Goal: Transaction & Acquisition: Purchase product/service

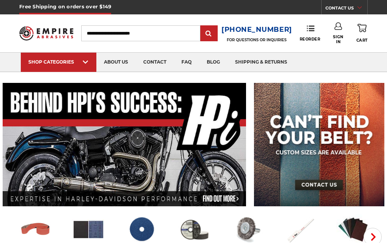
click at [343, 34] on link "Sign In" at bounding box center [338, 33] width 16 height 22
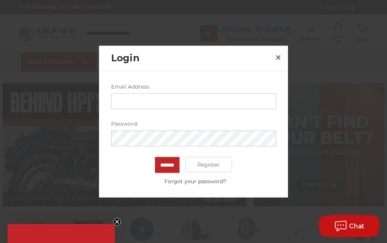
click at [258, 105] on input "Email Address:" at bounding box center [193, 101] width 165 height 16
type input "**********"
click at [167, 164] on input "*******" at bounding box center [167, 165] width 25 height 16
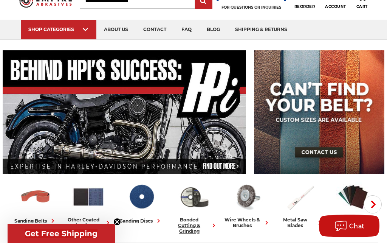
click at [191, 233] on div "bonded cutting & grinding" at bounding box center [194, 225] width 47 height 17
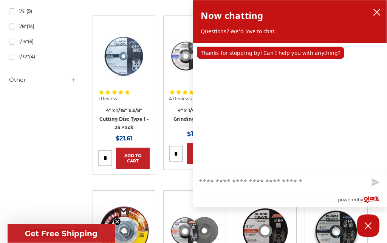
scroll to position [595, 0]
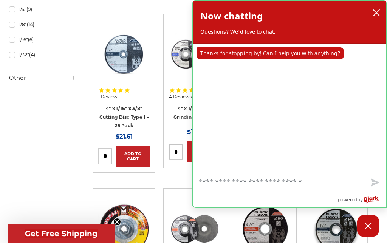
click at [367, 18] on div "Now chatting Questions? We'd love to chat." at bounding box center [289, 21] width 178 height 27
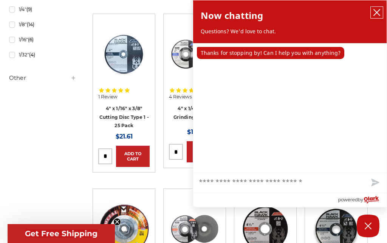
click at [373, 18] on button "close chatbox" at bounding box center [377, 12] width 12 height 11
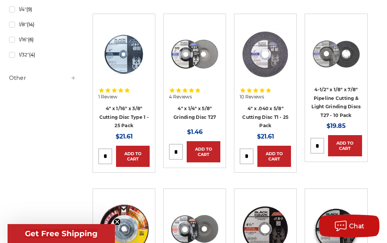
click at [352, 135] on link "Add to Cart" at bounding box center [345, 145] width 34 height 21
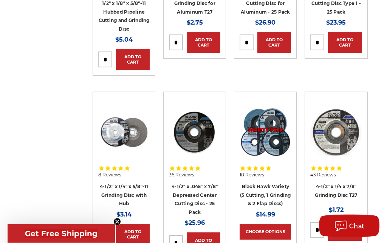
scroll to position [885, 0]
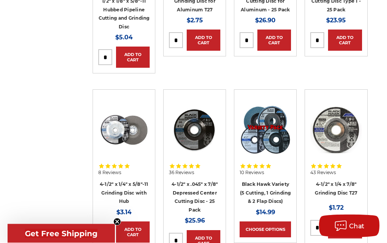
click at [349, 217] on link "Add to Cart" at bounding box center [345, 227] width 34 height 21
click at [208, 230] on link "Add to Cart" at bounding box center [204, 240] width 34 height 21
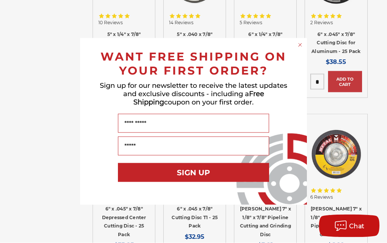
scroll to position [1414, 0]
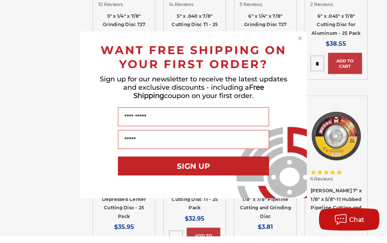
click at [297, 49] on icon "Close dialog" at bounding box center [300, 45] width 8 height 8
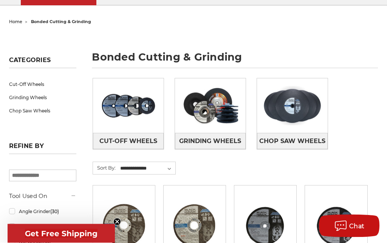
scroll to position [0, 0]
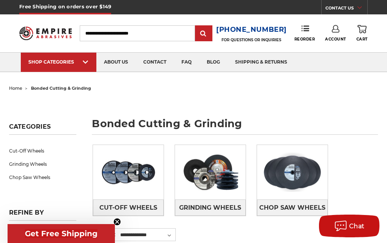
click at [47, 29] on img at bounding box center [45, 33] width 52 height 20
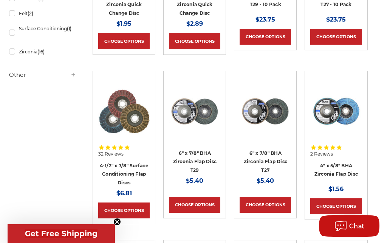
click at [124, 207] on link "Choose Options" at bounding box center [123, 210] width 51 height 16
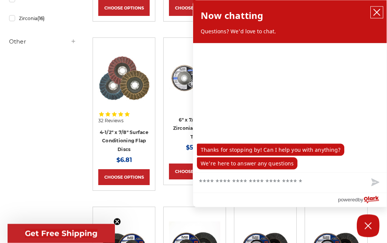
click at [379, 10] on icon "close chatbox" at bounding box center [377, 13] width 8 height 8
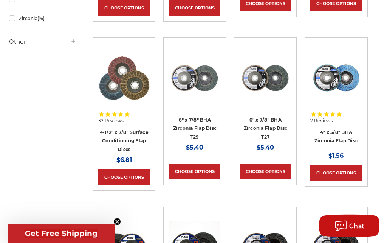
scroll to position [300, 0]
click at [278, 171] on link "Choose Options" at bounding box center [265, 171] width 51 height 16
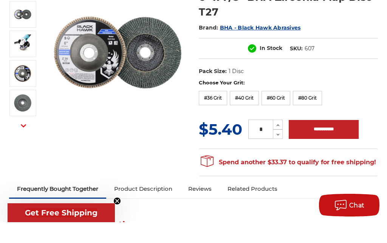
click at [257, 120] on label "#40 Grit" at bounding box center [244, 119] width 29 height 14
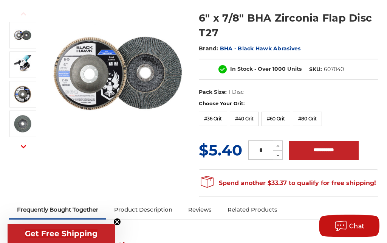
click at [281, 145] on icon at bounding box center [278, 146] width 6 height 7
click at [281, 146] on icon at bounding box center [278, 146] width 6 height 7
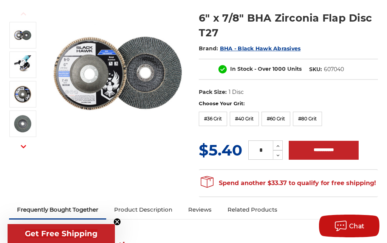
click at [281, 145] on icon at bounding box center [278, 146] width 6 height 7
click at [282, 145] on button "Increase Quantity:" at bounding box center [278, 145] width 10 height 10
click at [282, 144] on button "Increase Quantity:" at bounding box center [278, 145] width 10 height 10
click at [283, 145] on div "** Increase Quantity: Decrease Quantity:" at bounding box center [265, 149] width 47 height 19
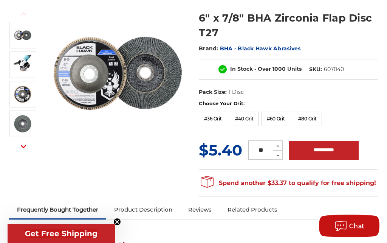
click at [281, 142] on button "Increase Quantity:" at bounding box center [278, 145] width 10 height 10
click at [284, 144] on div "** Increase Quantity: Decrease Quantity:" at bounding box center [265, 149] width 47 height 19
click at [282, 142] on button "Increase Quantity:" at bounding box center [278, 145] width 10 height 10
click at [285, 144] on div "** Increase Quantity: Decrease Quantity:" at bounding box center [265, 149] width 47 height 19
click at [282, 141] on button "Increase Quantity:" at bounding box center [278, 145] width 10 height 10
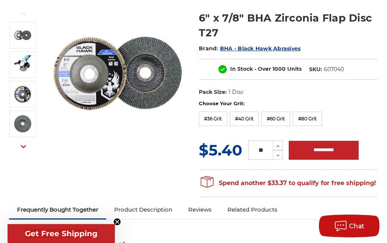
click at [284, 144] on div "** Increase Quantity: Decrease Quantity:" at bounding box center [265, 149] width 47 height 19
click at [282, 143] on button "Increase Quantity:" at bounding box center [278, 145] width 10 height 10
click at [284, 144] on div "** Increase Quantity: Decrease Quantity:" at bounding box center [265, 149] width 47 height 19
click at [282, 143] on button "Increase Quantity:" at bounding box center [278, 145] width 10 height 10
click at [284, 144] on div "** Increase Quantity: Decrease Quantity:" at bounding box center [265, 149] width 47 height 19
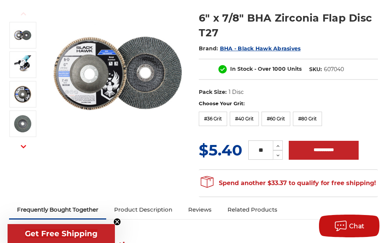
click at [282, 140] on button "Increase Quantity:" at bounding box center [278, 145] width 10 height 10
click at [285, 142] on div "** Increase Quantity: Decrease Quantity:" at bounding box center [265, 149] width 47 height 19
click at [282, 141] on button "Increase Quantity:" at bounding box center [278, 145] width 10 height 10
click at [285, 143] on div "** Increase Quantity: Decrease Quantity:" at bounding box center [265, 149] width 47 height 19
click at [287, 143] on div "** Increase Quantity: Decrease Quantity:" at bounding box center [265, 149] width 47 height 19
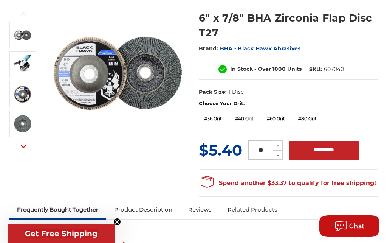
click at [277, 146] on use at bounding box center [278, 146] width 3 height 2
click at [278, 144] on icon at bounding box center [278, 146] width 6 height 7
click at [278, 145] on icon at bounding box center [278, 146] width 6 height 7
type input "**"
click at [330, 148] on input "**********" at bounding box center [324, 150] width 70 height 19
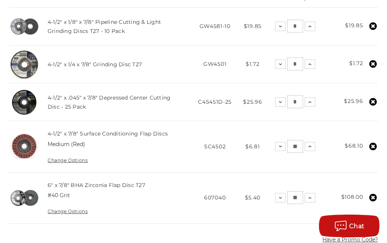
scroll to position [203, 0]
click at [375, 63] on icon at bounding box center [373, 64] width 8 height 8
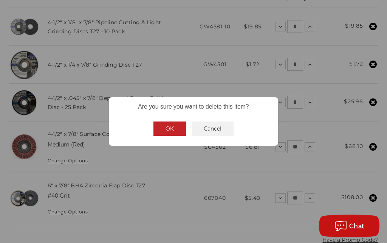
click at [172, 136] on button "OK" at bounding box center [169, 128] width 33 height 14
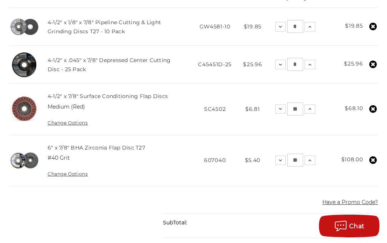
scroll to position [0, 0]
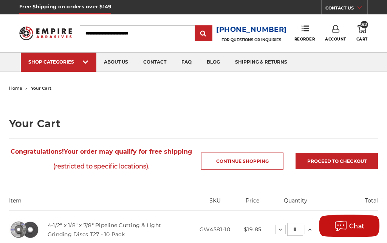
click at [56, 38] on img at bounding box center [45, 33] width 52 height 20
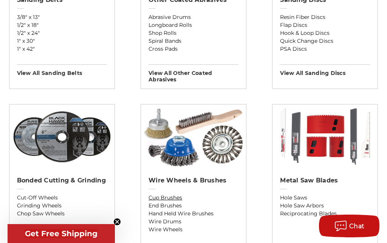
click at [158, 196] on link "Cup Brushes" at bounding box center [194, 198] width 90 height 8
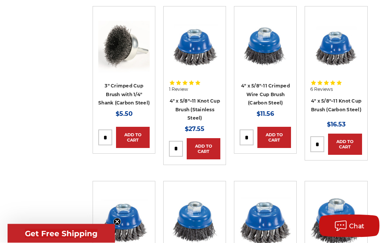
scroll to position [529, 0]
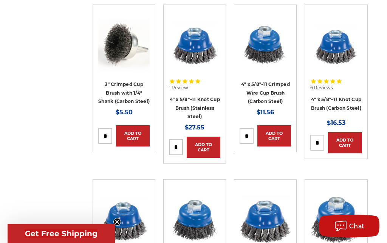
click at [208, 147] on link "Add to Cart" at bounding box center [204, 146] width 34 height 21
click at [278, 133] on link "Add to Cart" at bounding box center [274, 135] width 34 height 21
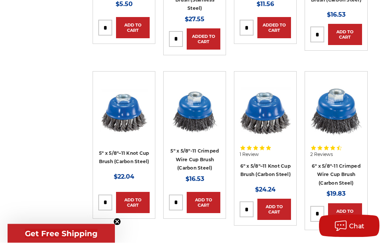
scroll to position [638, 0]
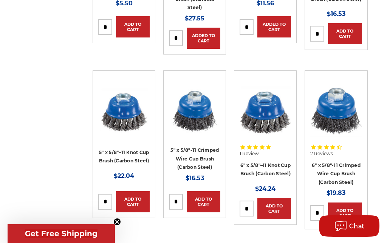
click at [136, 199] on link "Add to Cart" at bounding box center [133, 201] width 34 height 21
click at [276, 205] on link "Add to Cart" at bounding box center [274, 208] width 34 height 21
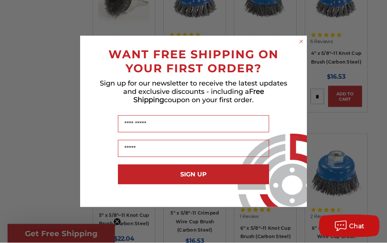
scroll to position [541, 0]
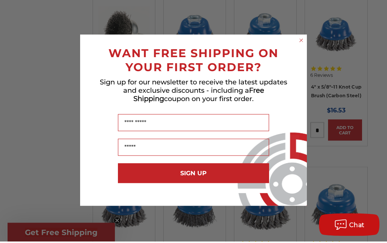
click at [304, 38] on icon "Close dialog" at bounding box center [302, 42] width 8 height 8
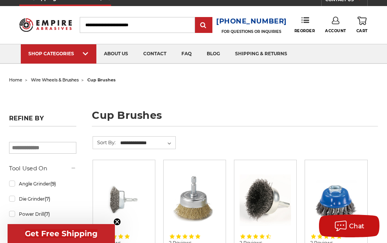
scroll to position [0, 0]
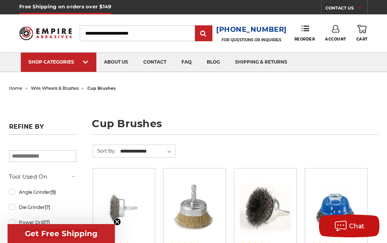
click at [117, 33] on input "Search" at bounding box center [137, 33] width 115 height 16
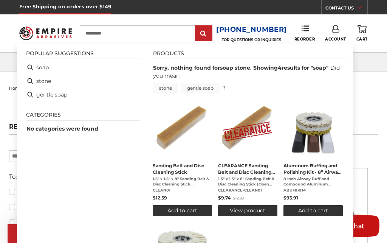
click at [138, 32] on input "**********" at bounding box center [137, 33] width 115 height 16
type input "*"
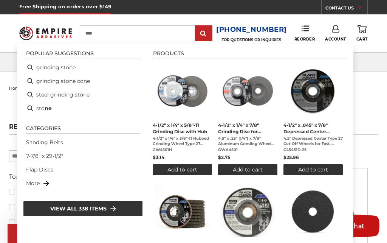
type input "*****"
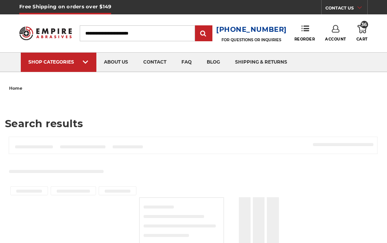
type input "*****"
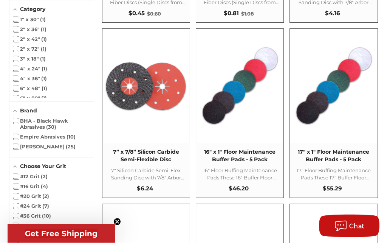
scroll to position [1361, 0]
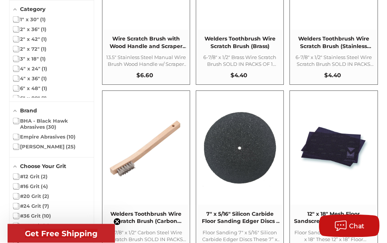
scroll to position [2523, 0]
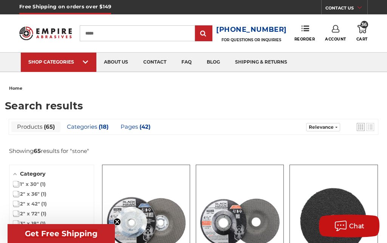
click at [54, 39] on img at bounding box center [45, 33] width 52 height 20
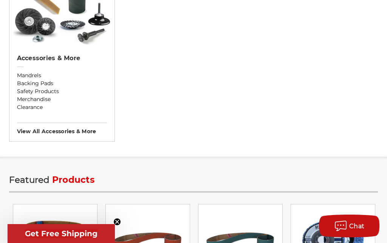
scroll to position [1022, 0]
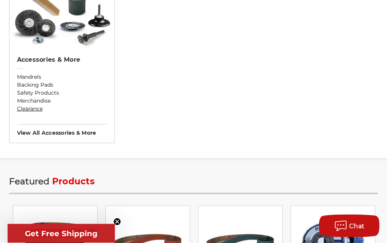
click at [27, 107] on link "Clearance" at bounding box center [62, 109] width 90 height 8
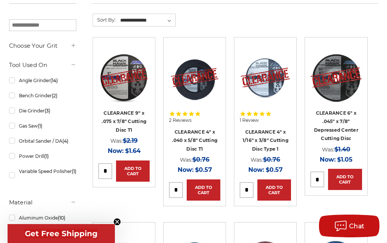
click at [322, 177] on input "tel" at bounding box center [317, 179] width 13 height 15
type input "*"
click at [348, 178] on link "Add to Cart" at bounding box center [345, 179] width 34 height 21
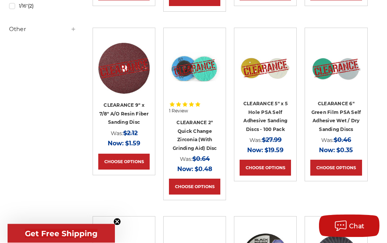
scroll to position [674, 0]
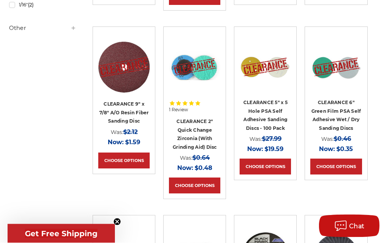
click at [191, 179] on link "Choose Options" at bounding box center [194, 186] width 51 height 16
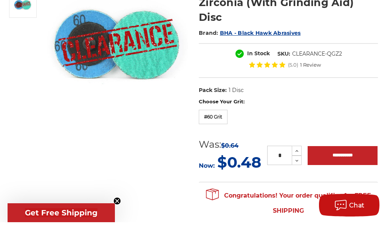
click at [294, 168] on icon at bounding box center [297, 171] width 6 height 7
click at [296, 168] on icon at bounding box center [297, 171] width 6 height 7
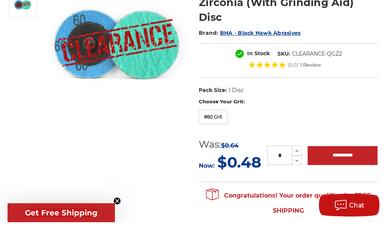
scroll to position [127, 0]
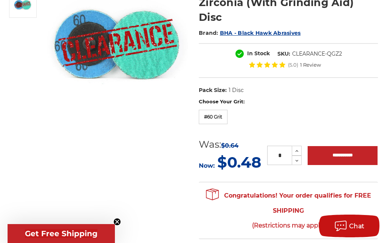
click at [298, 150] on icon at bounding box center [297, 150] width 6 height 7
click at [297, 152] on icon at bounding box center [297, 150] width 6 height 7
click at [299, 150] on icon at bounding box center [297, 150] width 6 height 7
type input "**"
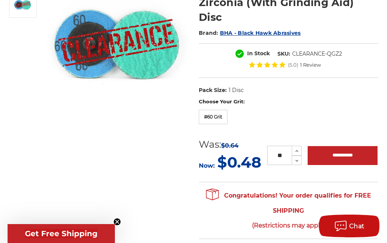
click at [349, 155] on input "**********" at bounding box center [343, 155] width 70 height 19
click at [208, 117] on label "#60 Grit" at bounding box center [213, 117] width 29 height 14
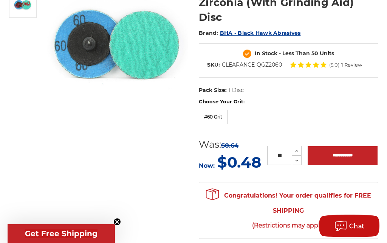
click at [349, 156] on input "**********" at bounding box center [343, 155] width 70 height 19
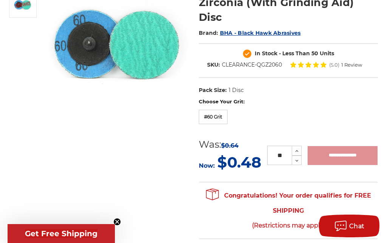
type input "**********"
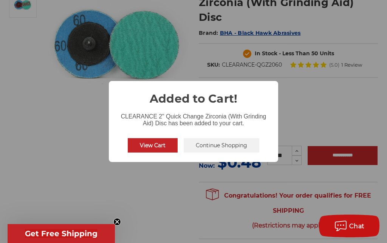
click at [34, 47] on div "× Added to Cart! CLEARANCE 2" Quick Change Zirconia (With Grinding Aid) Disc ha…" at bounding box center [193, 121] width 387 height 243
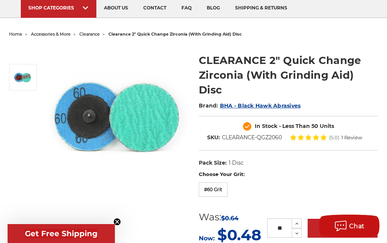
scroll to position [0, 0]
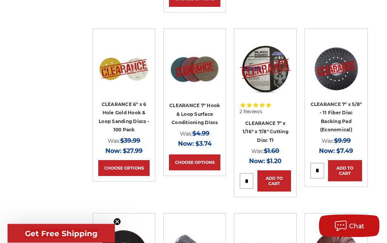
scroll to position [862, 0]
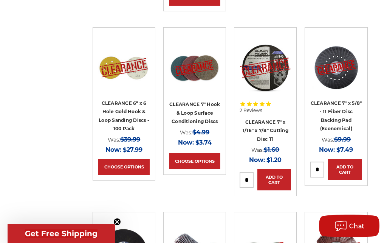
click at [192, 153] on link "Choose Options" at bounding box center [194, 161] width 51 height 16
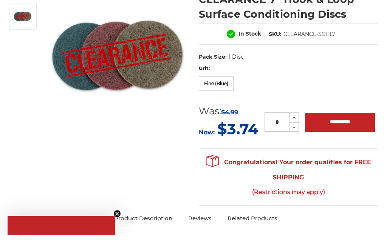
scroll to position [115, 0]
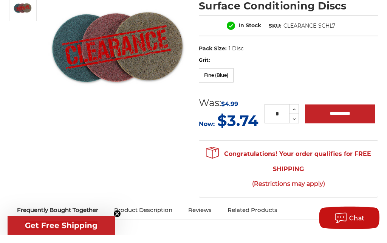
click at [291, 118] on icon at bounding box center [294, 117] width 6 height 7
click at [293, 116] on icon at bounding box center [294, 117] width 6 height 7
type input "*"
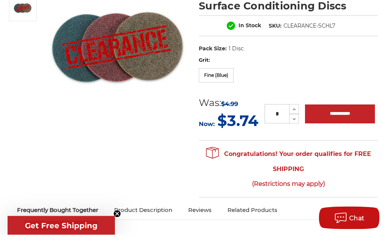
scroll to position [115, 0]
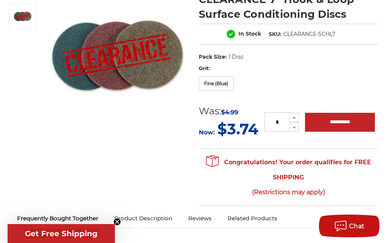
click at [219, 86] on label "Fine (Blue)" at bounding box center [216, 83] width 35 height 14
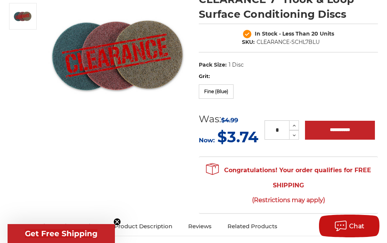
click at [355, 133] on input "**********" at bounding box center [340, 130] width 70 height 19
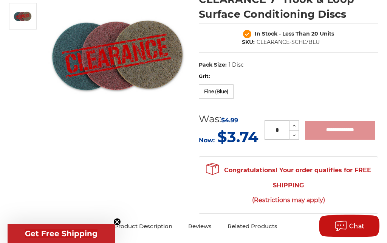
type input "**********"
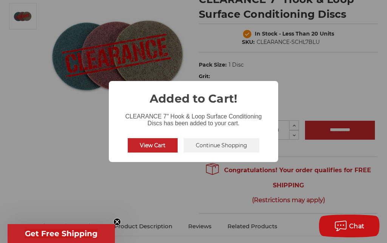
click at [36, 72] on div "× Added to Cart! CLEARANCE 7" Hook & Loop Surface Conditioning Discs has been a…" at bounding box center [193, 121] width 387 height 243
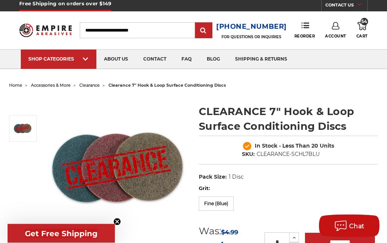
scroll to position [0, 0]
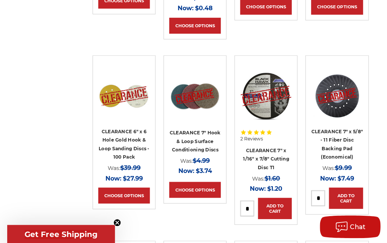
scroll to position [834, 0]
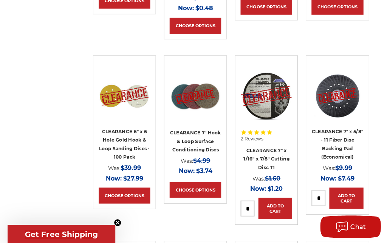
click at [110, 187] on link "Choose Options" at bounding box center [123, 195] width 51 height 16
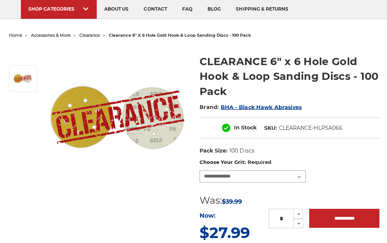
click at [301, 177] on select "**********" at bounding box center [252, 176] width 106 height 12
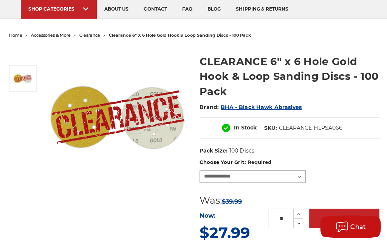
select select "***"
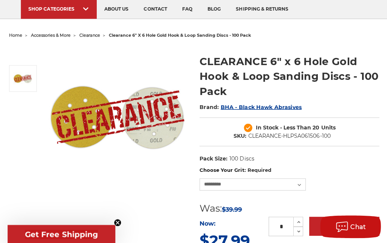
click at [343, 223] on input "**********" at bounding box center [343, 225] width 70 height 19
type input "**********"
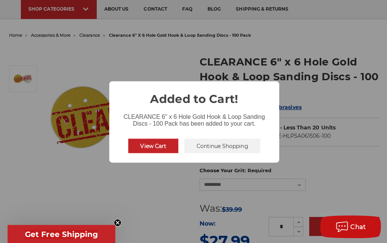
click at [209, 152] on button "Continue Shopping" at bounding box center [222, 145] width 76 height 14
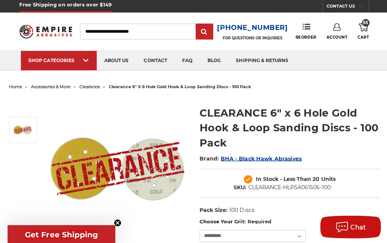
scroll to position [0, 0]
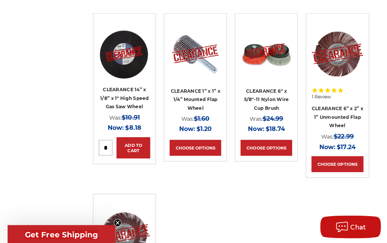
scroll to position [1060, 0]
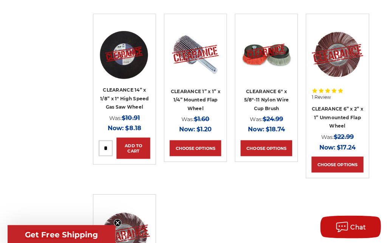
click at [274, 140] on link "Choose Options" at bounding box center [265, 148] width 51 height 16
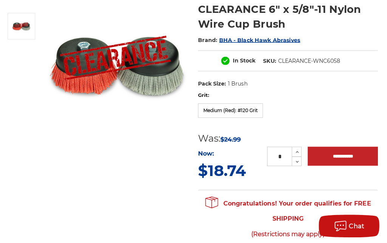
click at [295, 149] on icon at bounding box center [298, 152] width 6 height 7
type input "*"
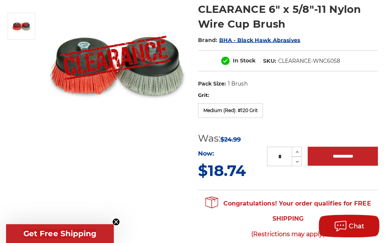
click at [342, 156] on input "**********" at bounding box center [343, 156] width 70 height 19
click at [261, 114] on label "Medium (Red): #120 Grit" at bounding box center [231, 111] width 65 height 14
click at [348, 155] on input "**********" at bounding box center [343, 156] width 70 height 19
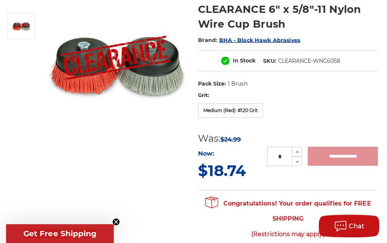
type input "**********"
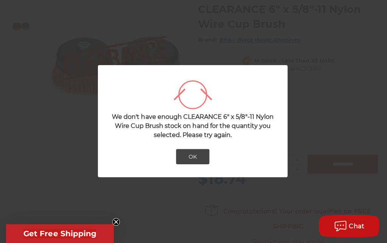
click at [201, 153] on button "OK" at bounding box center [193, 156] width 33 height 15
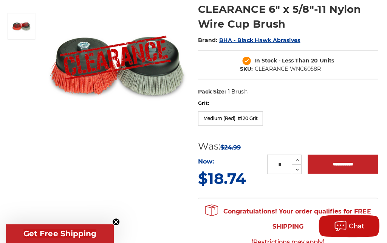
click at [296, 166] on icon at bounding box center [298, 169] width 6 height 7
click at [297, 171] on icon at bounding box center [298, 169] width 6 height 7
type input "*"
click at [333, 161] on input "**********" at bounding box center [343, 164] width 70 height 19
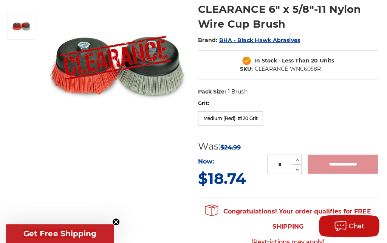
type input "**********"
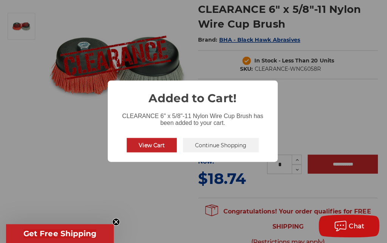
click at [136, 141] on button "View Cart" at bounding box center [153, 145] width 50 height 14
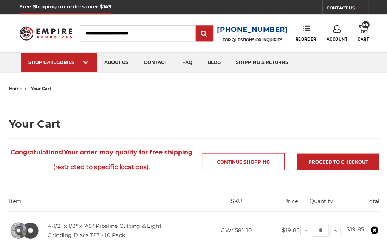
click at [358, 34] on link "56 Cart" at bounding box center [362, 33] width 11 height 17
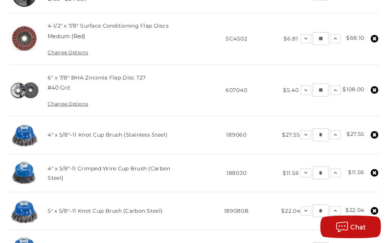
click at [333, 136] on button "Increase Quantity:" at bounding box center [334, 134] width 11 height 9
click at [331, 170] on icon at bounding box center [334, 172] width 6 height 6
click at [333, 171] on use at bounding box center [334, 172] width 3 height 2
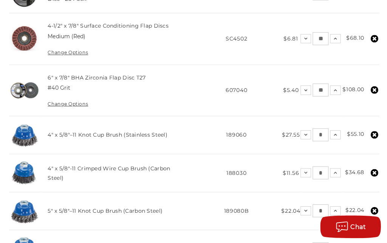
click at [333, 208] on icon at bounding box center [334, 210] width 6 height 6
click at [335, 209] on use at bounding box center [334, 210] width 3 height 2
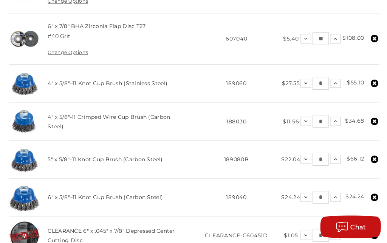
scroll to position [326, 0]
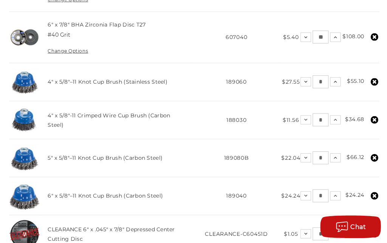
click at [332, 196] on icon at bounding box center [334, 195] width 6 height 6
click at [333, 195] on icon at bounding box center [334, 195] width 6 height 6
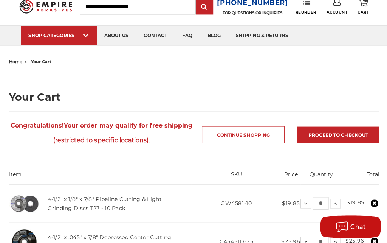
scroll to position [27, 0]
click at [19, 57] on li "home" at bounding box center [15, 61] width 13 height 11
click at [19, 60] on span "home" at bounding box center [15, 61] width 13 height 5
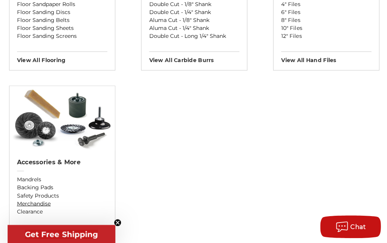
click at [26, 201] on link "Merchandise" at bounding box center [62, 203] width 90 height 8
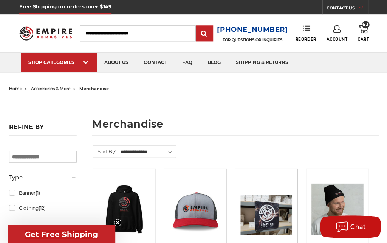
click at [52, 65] on link "SHOP CATEGORIES" at bounding box center [59, 62] width 76 height 19
click at [42, 34] on img at bounding box center [45, 33] width 52 height 20
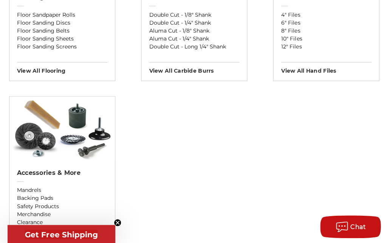
scroll to position [910, 0]
click at [29, 193] on link "Mandrels" at bounding box center [62, 189] width 90 height 8
click at [31, 193] on link "Backing Pads" at bounding box center [62, 197] width 90 height 8
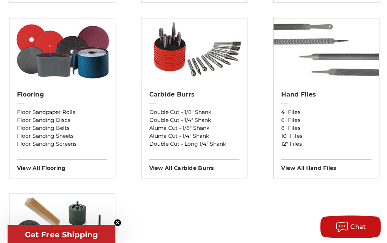
scroll to position [813, 0]
click at [162, 122] on link "Double Cut - 1/4" Shank" at bounding box center [194, 119] width 90 height 8
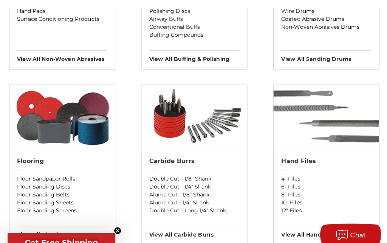
scroll to position [746, 0]
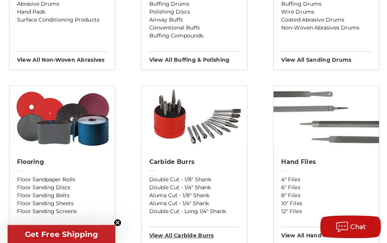
click at [163, 235] on h3 "View All carbide burrs" at bounding box center [194, 232] width 90 height 12
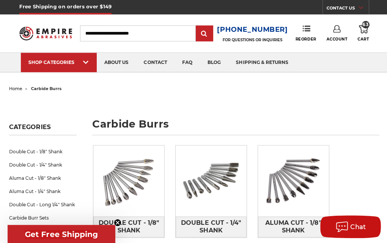
click at [366, 31] on use at bounding box center [362, 29] width 9 height 8
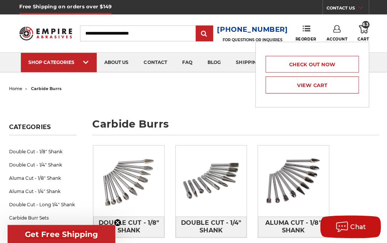
click at [336, 85] on link "View Cart" at bounding box center [311, 84] width 93 height 17
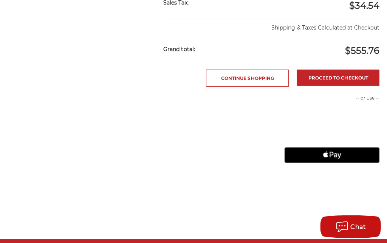
scroll to position [869, 0]
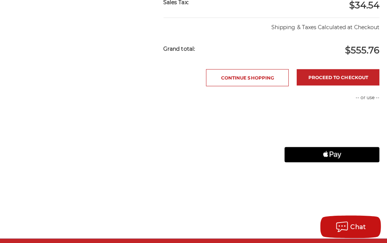
click at [360, 78] on link "Proceed to checkout" at bounding box center [337, 77] width 82 height 16
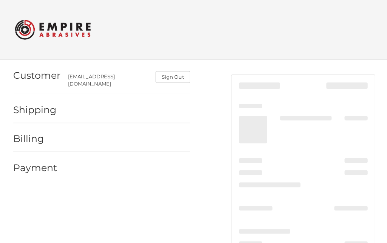
click at [355, 43] on h2 at bounding box center [194, 29] width 358 height 29
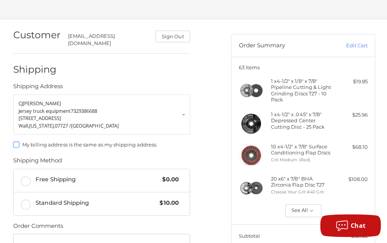
scroll to position [40, 0]
click at [22, 173] on label "Free Shipping $0.00" at bounding box center [102, 180] width 176 height 23
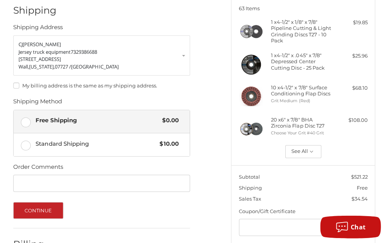
scroll to position [111, 0]
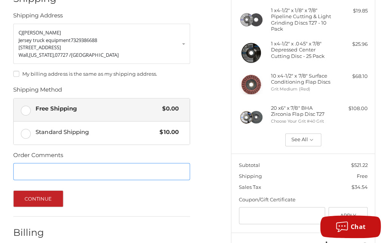
click at [39, 163] on input "Order Comments" at bounding box center [101, 170] width 177 height 17
type input "*"
type input "*****"
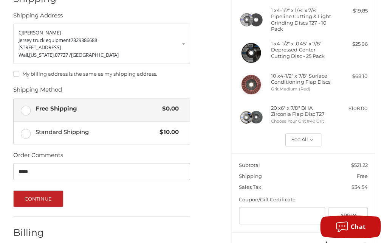
click at [33, 191] on button "Continue" at bounding box center [38, 197] width 50 height 17
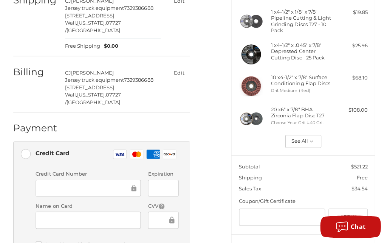
scroll to position [109, 0]
click at [159, 179] on div at bounding box center [162, 187] width 31 height 17
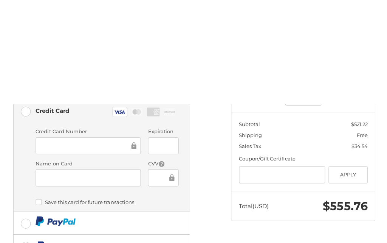
scroll to position [255, 0]
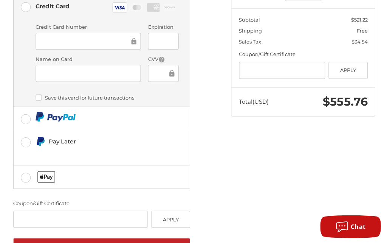
click at [81, 237] on button "Place Order" at bounding box center [101, 247] width 177 height 21
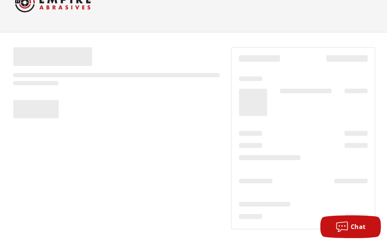
scroll to position [0, 0]
